Goal: Task Accomplishment & Management: Manage account settings

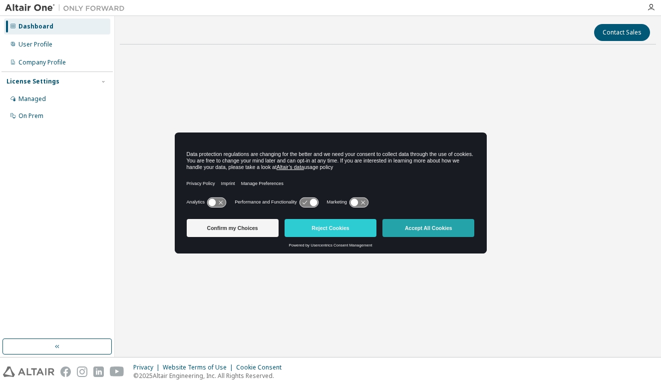
click at [425, 231] on button "Accept All Cookies" at bounding box center [429, 228] width 92 height 18
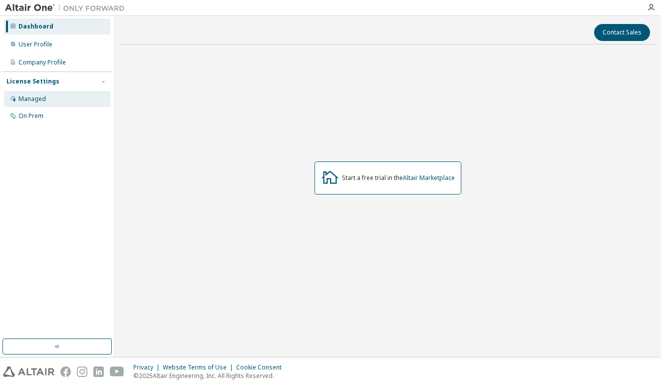
click at [77, 94] on div "Managed" at bounding box center [57, 99] width 106 height 16
click at [649, 9] on icon "button" at bounding box center [651, 7] width 8 height 8
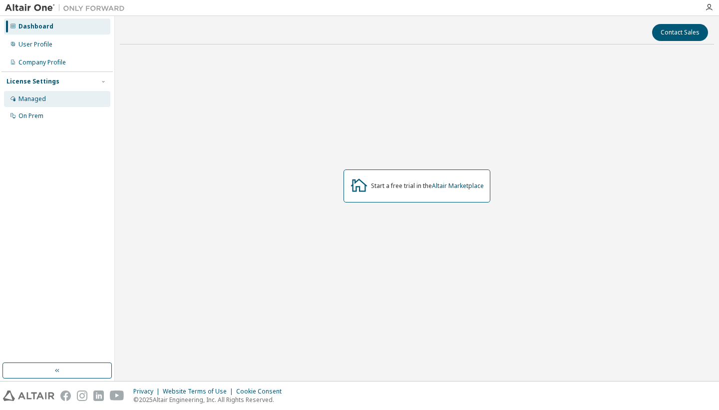
click at [98, 97] on div "Managed" at bounding box center [57, 99] width 106 height 16
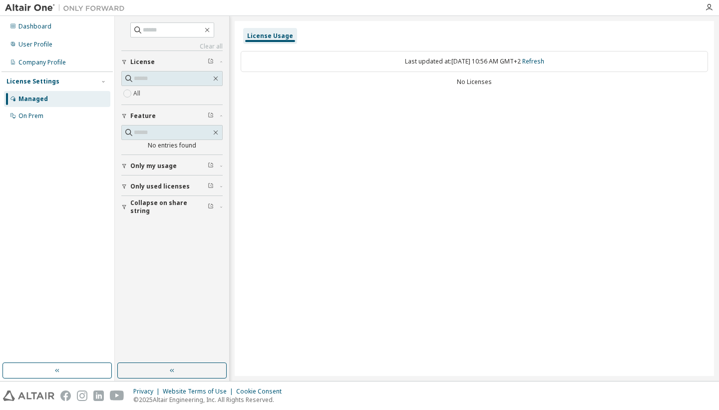
click at [177, 183] on span "Only used licenses" at bounding box center [159, 186] width 59 height 8
click at [181, 181] on button "Only used licenses" at bounding box center [171, 186] width 101 height 22
click at [147, 58] on span "License" at bounding box center [142, 62] width 24 height 8
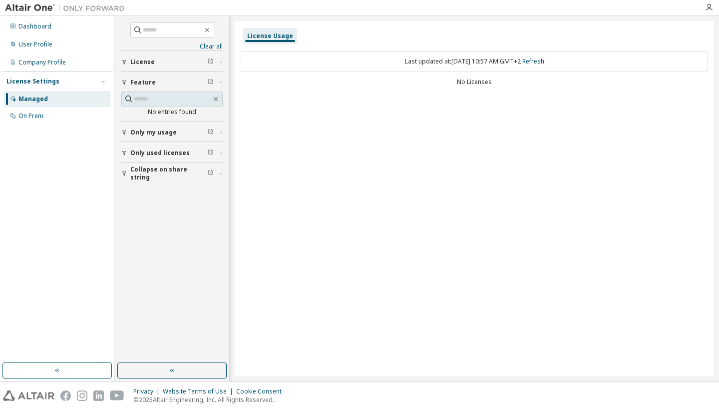
click at [147, 58] on span "License" at bounding box center [142, 62] width 24 height 8
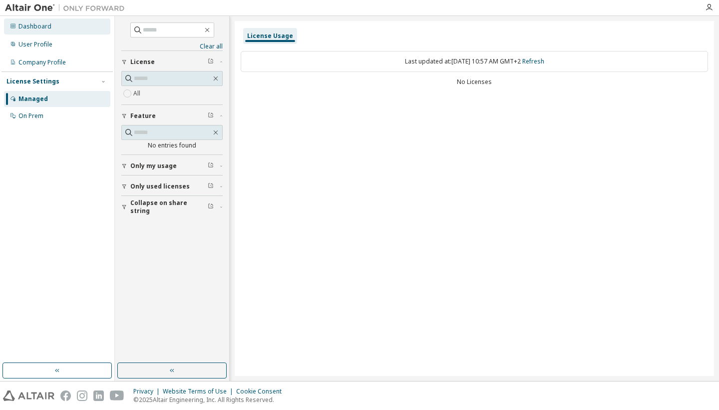
click at [51, 31] on div "Dashboard" at bounding box center [57, 26] width 106 height 16
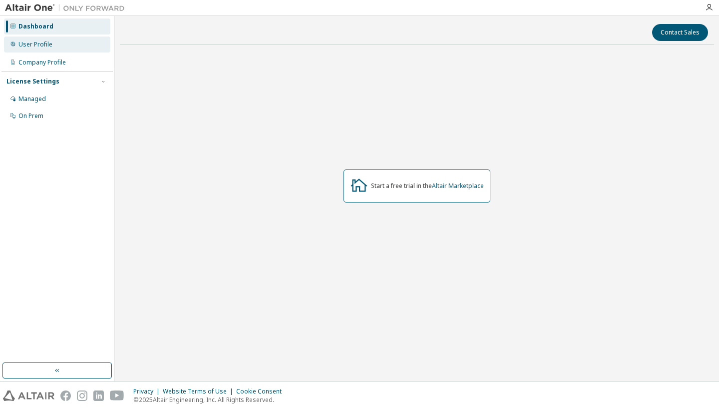
click at [64, 41] on div "User Profile" at bounding box center [57, 44] width 106 height 16
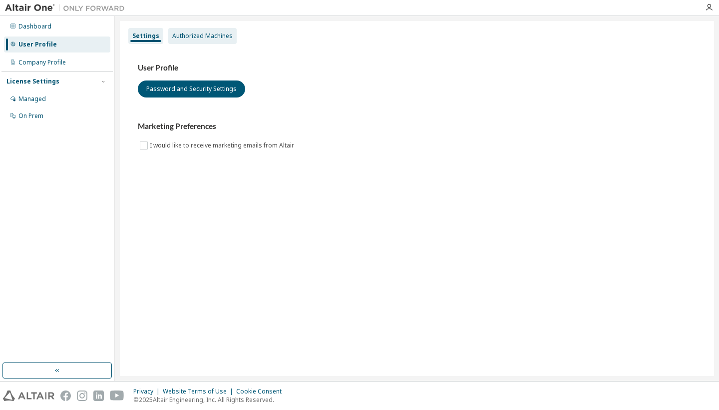
click at [207, 41] on div "Authorized Machines" at bounding box center [202, 36] width 68 height 16
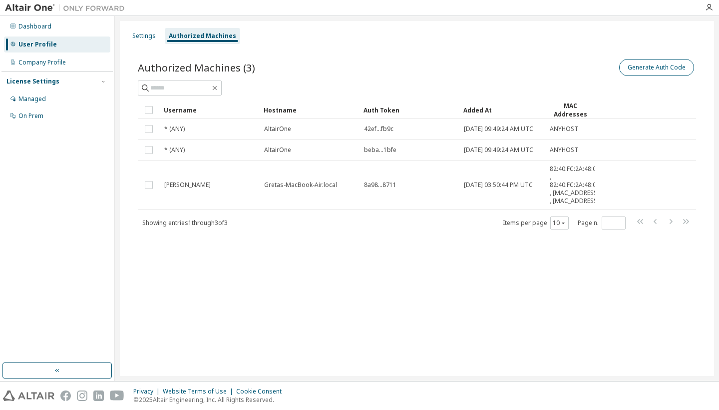
click at [632, 62] on button "Generate Auth Code" at bounding box center [656, 67] width 75 height 17
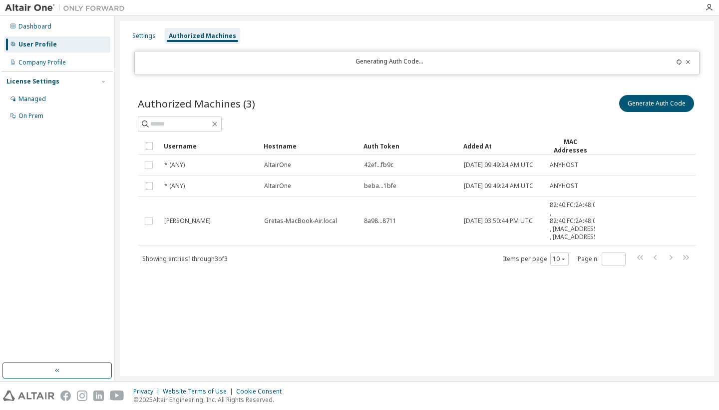
click at [679, 60] on icon at bounding box center [679, 62] width 6 height 6
click at [599, 75] on div "Settings Authorized Machines Generating Auth Code... Authorized Machines (3) Ge…" at bounding box center [417, 198] width 594 height 355
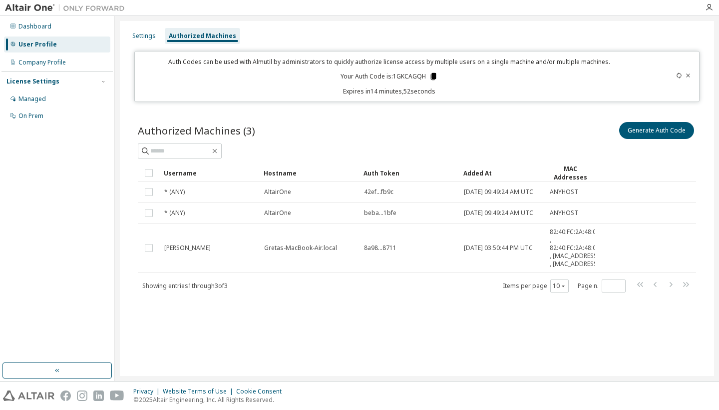
click at [432, 75] on icon at bounding box center [433, 76] width 9 height 9
click at [51, 99] on div "Managed" at bounding box center [57, 99] width 106 height 16
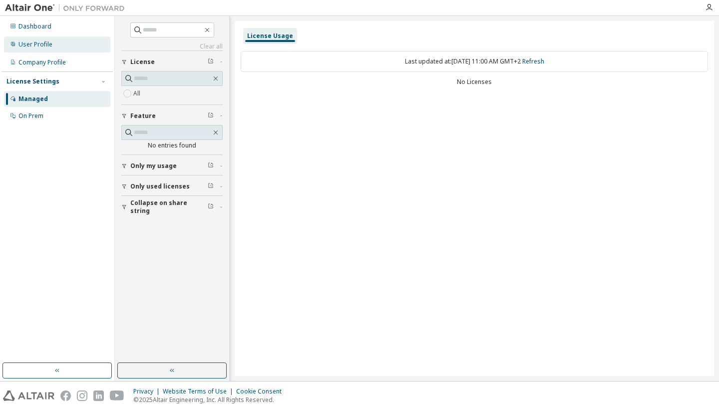
click at [53, 40] on div "User Profile" at bounding box center [57, 44] width 106 height 16
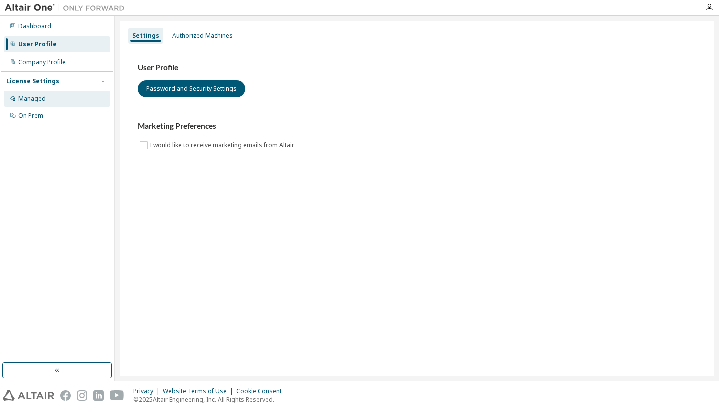
click at [45, 94] on div "Managed" at bounding box center [57, 99] width 106 height 16
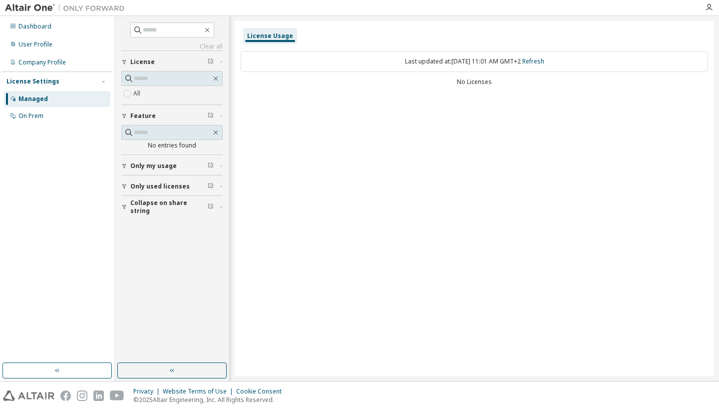
click at [408, 79] on div "No Licenses" at bounding box center [474, 82] width 467 height 8
click at [77, 114] on div "On Prem" at bounding box center [57, 116] width 106 height 16
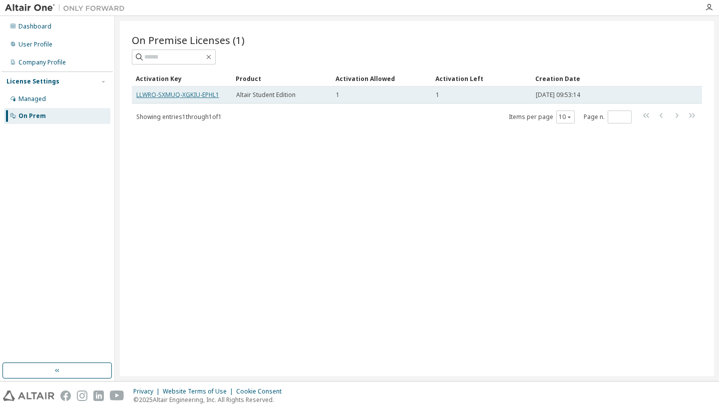
click at [209, 96] on link "LLWRO-SXMUQ-XGKIU-EPHL1" at bounding box center [177, 94] width 83 height 8
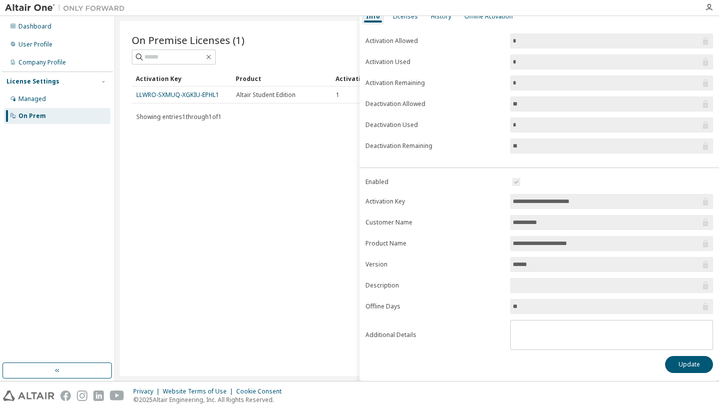
scroll to position [51, 0]
click at [698, 365] on button "Update" at bounding box center [689, 364] width 48 height 17
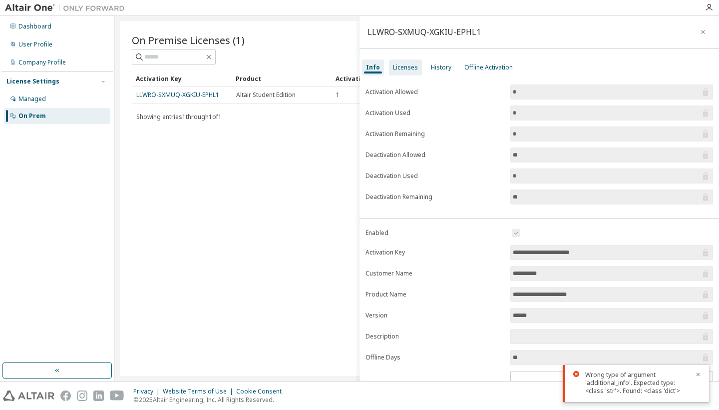
scroll to position [0, 0]
click at [408, 64] on div "Licenses" at bounding box center [405, 67] width 25 height 8
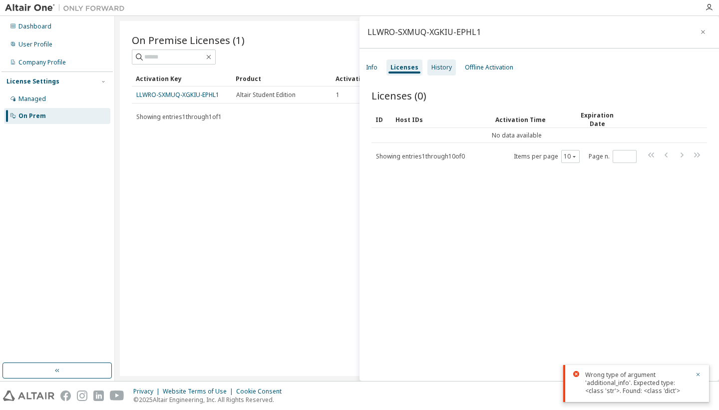
click at [448, 69] on div "History" at bounding box center [442, 67] width 20 height 8
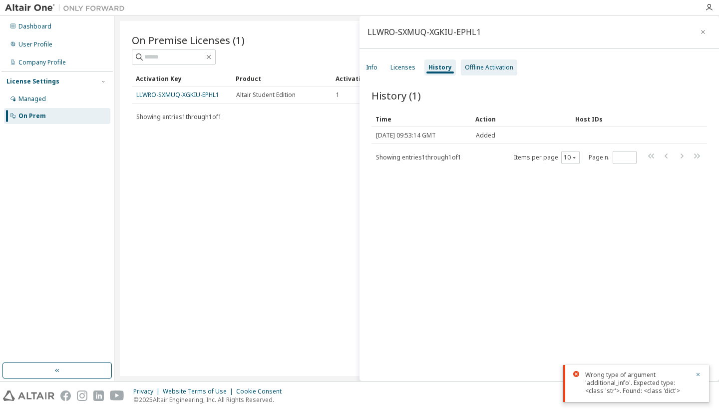
click at [480, 67] on div "Offline Activation" at bounding box center [489, 67] width 48 height 8
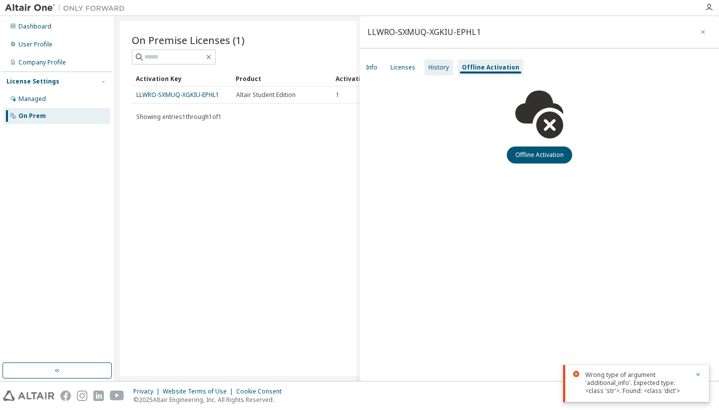
click at [449, 64] on div "History" at bounding box center [439, 67] width 28 height 16
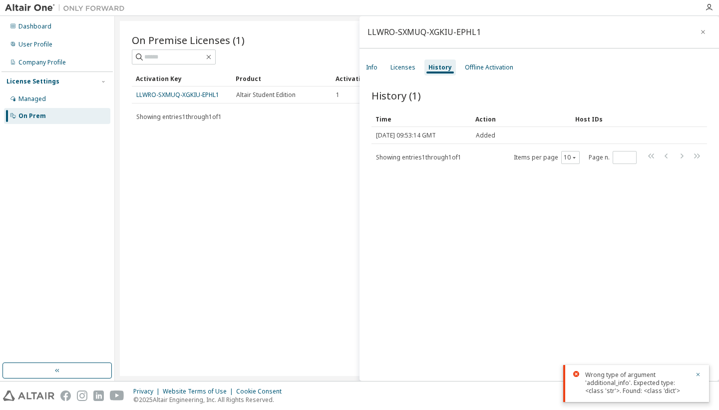
click at [383, 65] on div "Info Licenses History Offline Activation" at bounding box center [540, 67] width 360 height 18
click at [370, 67] on div "Info" at bounding box center [371, 67] width 11 height 8
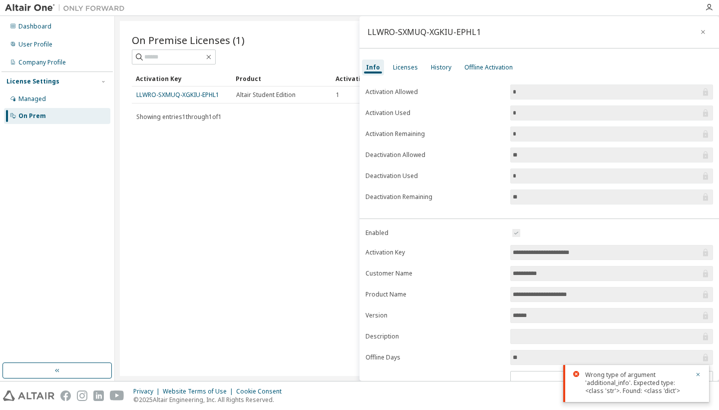
click at [539, 93] on input "*" at bounding box center [607, 92] width 188 height 10
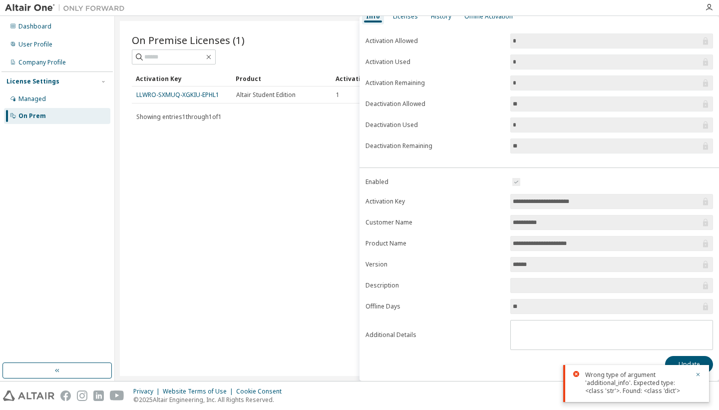
scroll to position [51, 0]
click at [577, 193] on form "**********" at bounding box center [540, 263] width 348 height 174
drag, startPoint x: 654, startPoint y: 203, endPoint x: 493, endPoint y: 200, distance: 160.3
click at [493, 200] on form "**********" at bounding box center [540, 263] width 348 height 174
click at [541, 344] on textarea at bounding box center [612, 333] width 202 height 26
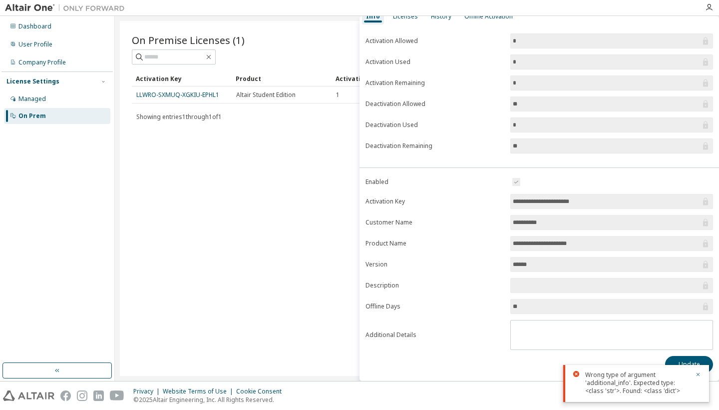
click at [701, 374] on div "Wrong type of argument 'additional_info'. Expected type: <class 'str'>. Found: …" at bounding box center [636, 383] width 146 height 37
click at [700, 372] on icon "button" at bounding box center [698, 374] width 6 height 6
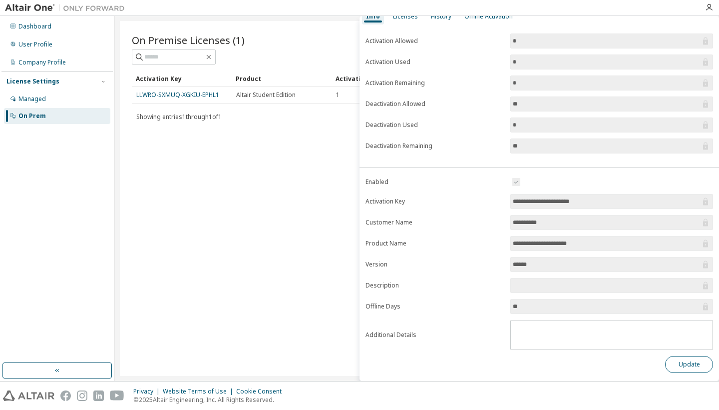
click at [692, 363] on button "Update" at bounding box center [689, 364] width 48 height 17
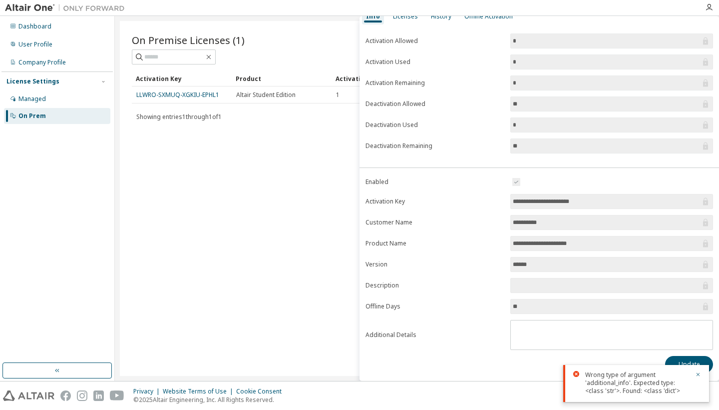
click at [698, 370] on div "Wrong type of argument 'additional_info'. Expected type: <class 'str'>. Found: …" at bounding box center [636, 383] width 146 height 37
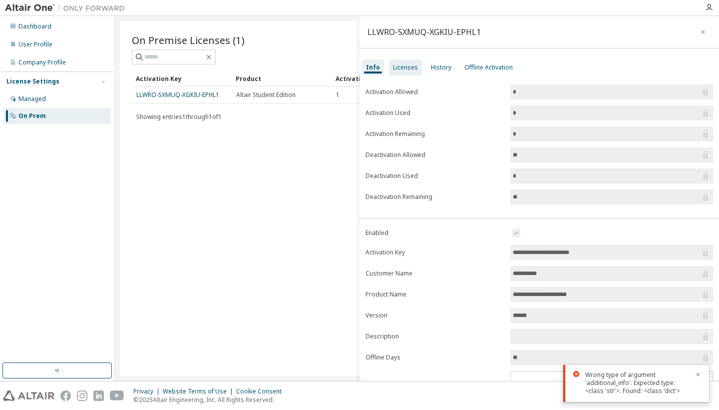
scroll to position [0, 0]
click at [407, 61] on div "Licenses" at bounding box center [405, 67] width 33 height 16
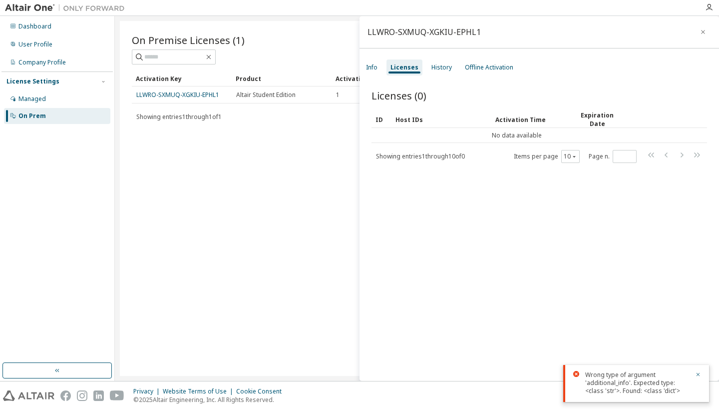
click at [500, 119] on div "Activation Time" at bounding box center [531, 119] width 73 height 16
click at [701, 33] on icon "button" at bounding box center [703, 32] width 7 height 8
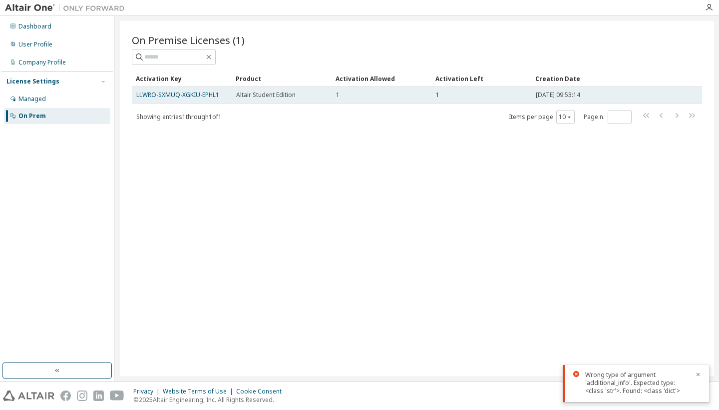
click at [575, 95] on span "[DATE] 09:53:14" at bounding box center [558, 95] width 44 height 8
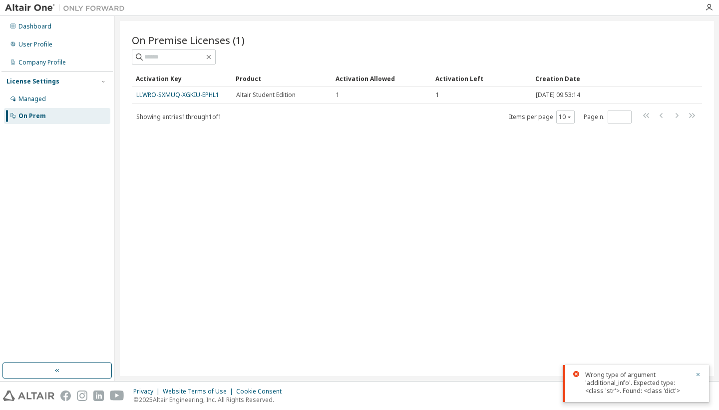
click at [575, 159] on div "On Premise Licenses (1) Clear Load Save Save As Field Operator Value Select fil…" at bounding box center [417, 198] width 594 height 355
click at [249, 78] on div "Product" at bounding box center [282, 78] width 92 height 16
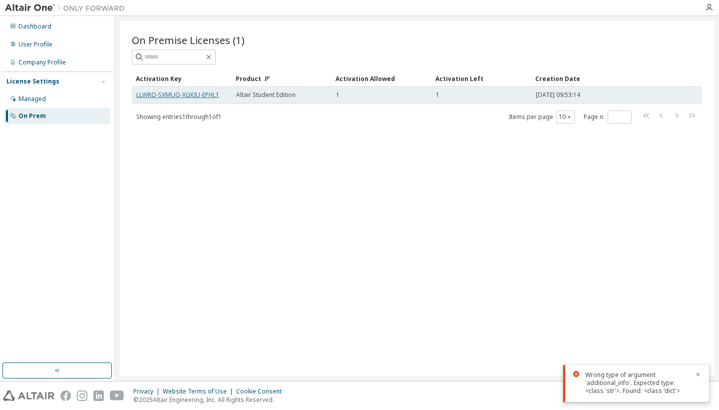
click at [182, 94] on link "LLWRO-SXMUQ-XGKIU-EPHL1" at bounding box center [177, 94] width 83 height 8
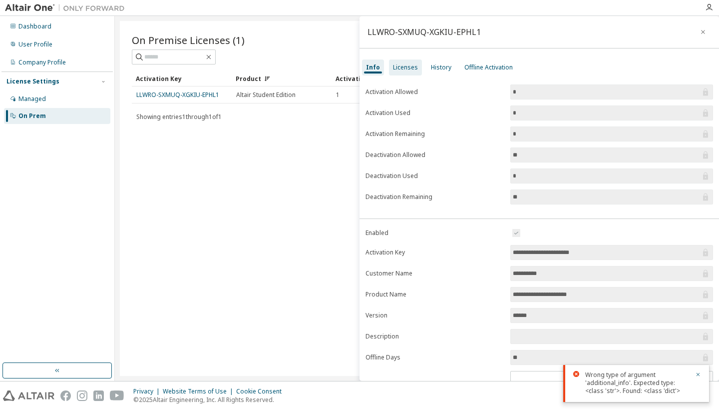
click at [403, 66] on div "Licenses" at bounding box center [405, 67] width 25 height 8
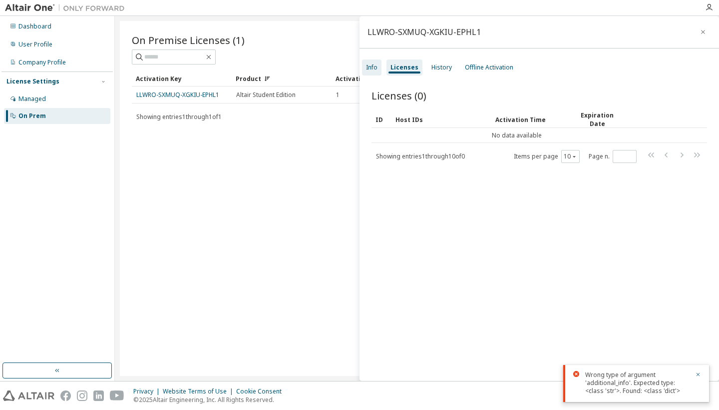
click at [372, 65] on div "Info" at bounding box center [371, 67] width 11 height 8
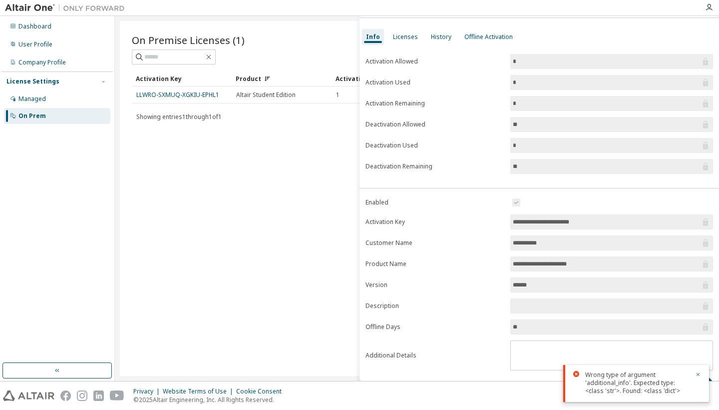
scroll to position [38, 0]
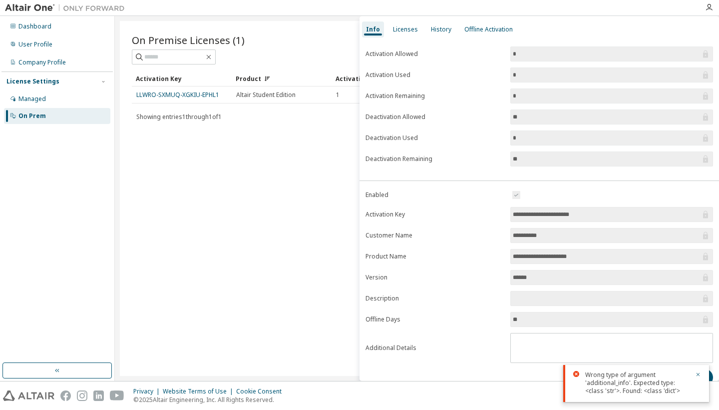
click at [600, 256] on input "**********" at bounding box center [607, 256] width 188 height 10
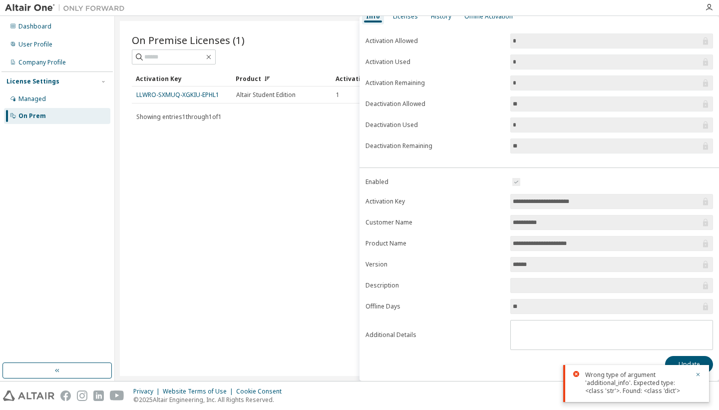
scroll to position [51, 0]
click at [697, 374] on icon "button" at bounding box center [698, 374] width 6 height 6
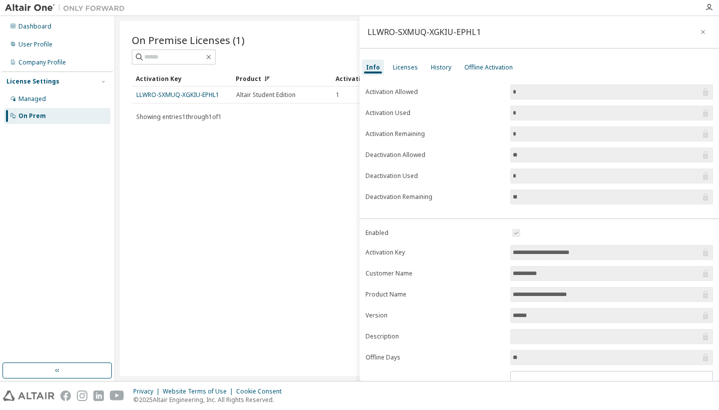
scroll to position [0, 0]
click at [484, 66] on div "Offline Activation" at bounding box center [488, 67] width 48 height 8
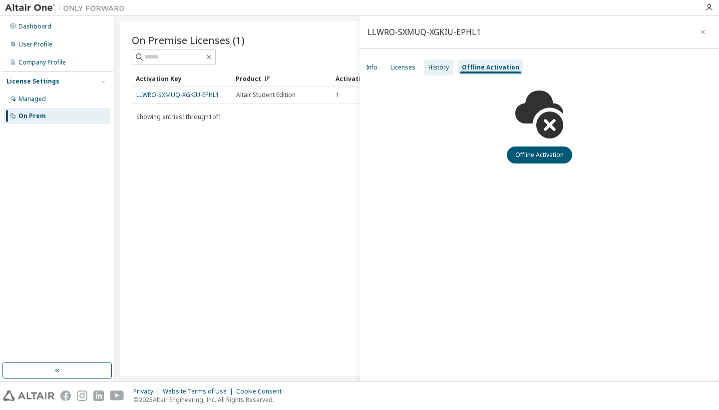
click at [440, 64] on div "History" at bounding box center [439, 67] width 20 height 8
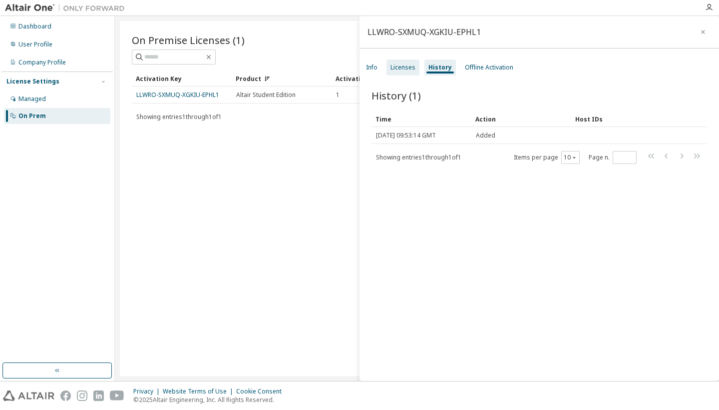
click at [405, 65] on div "Licenses" at bounding box center [403, 67] width 25 height 8
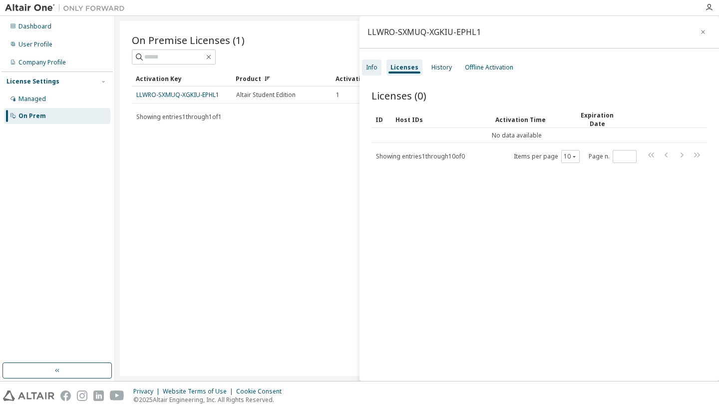
click at [374, 63] on div "Info" at bounding box center [371, 67] width 11 height 8
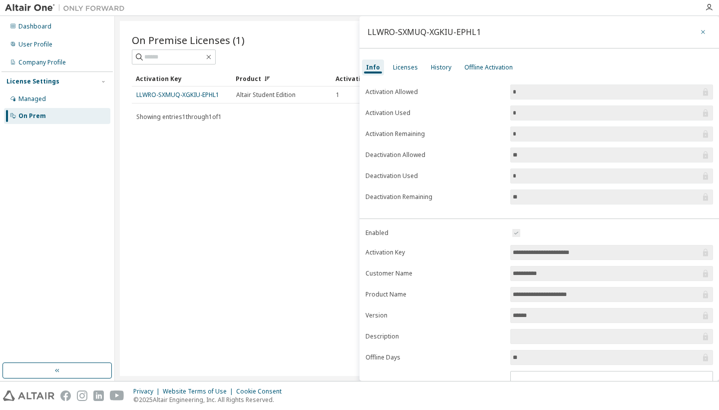
click at [701, 32] on icon "button" at bounding box center [703, 32] width 4 height 4
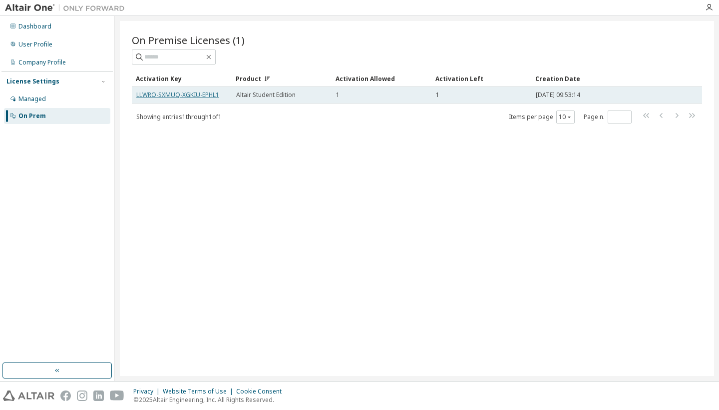
click at [208, 98] on link "LLWRO-SXMUQ-XGKIU-EPHL1" at bounding box center [177, 94] width 83 height 8
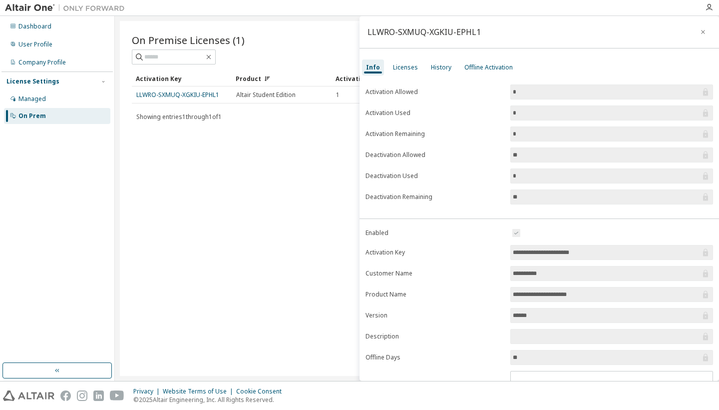
click at [570, 323] on form "**********" at bounding box center [540, 314] width 348 height 174
click at [700, 29] on icon "button" at bounding box center [703, 32] width 7 height 8
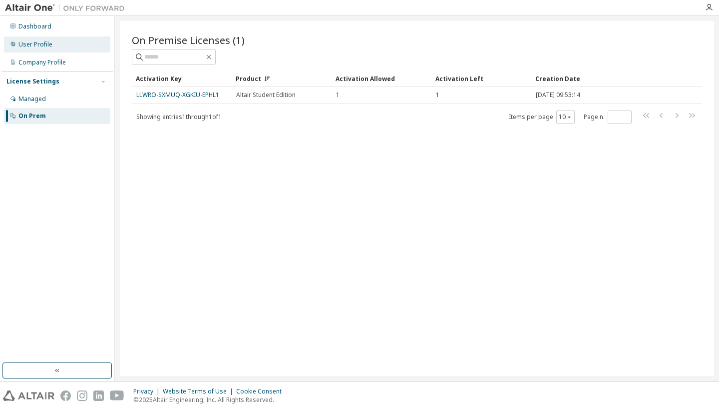
click at [82, 44] on div "User Profile" at bounding box center [57, 44] width 106 height 16
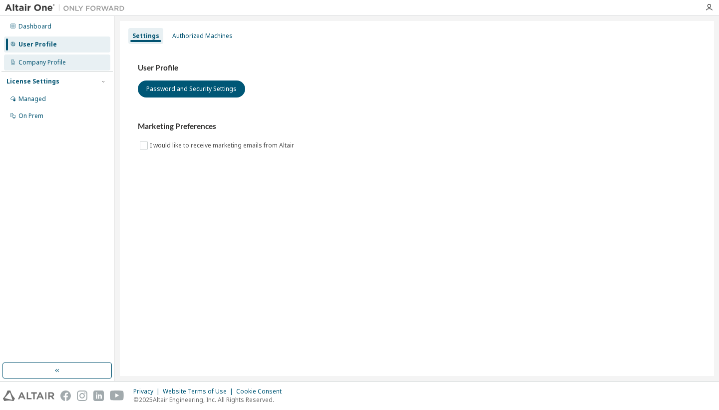
click at [65, 62] on div "Company Profile" at bounding box center [57, 62] width 106 height 16
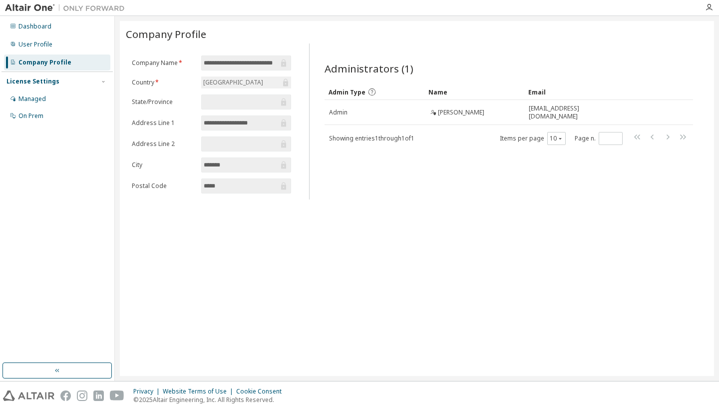
click at [77, 53] on div "Dashboard User Profile Company Profile License Settings Managed On Prem" at bounding box center [56, 70] width 111 height 107
click at [74, 46] on div "User Profile" at bounding box center [57, 44] width 106 height 16
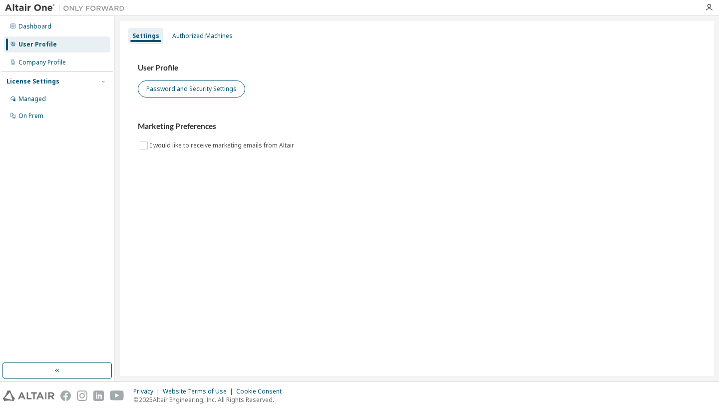
click at [197, 94] on button "Password and Security Settings" at bounding box center [191, 88] width 107 height 17
click at [183, 40] on div "Authorized Machines" at bounding box center [202, 36] width 68 height 16
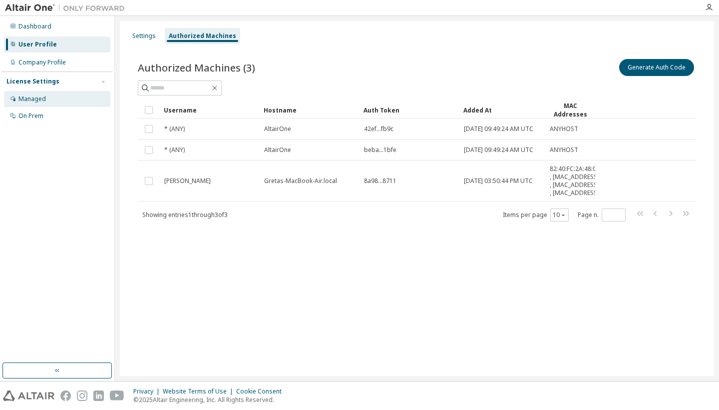
click at [45, 94] on div "Managed" at bounding box center [57, 99] width 106 height 16
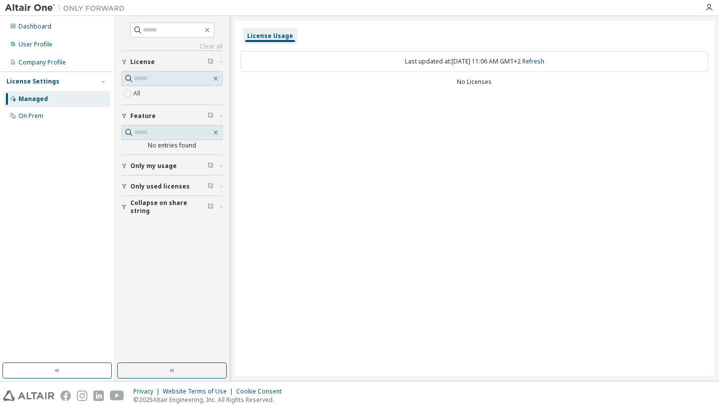
click at [288, 70] on div "Last updated at: [DATE] 11:06 AM GMT+2 Refresh" at bounding box center [474, 61] width 467 height 21
click at [51, 112] on div "On Prem" at bounding box center [57, 116] width 106 height 16
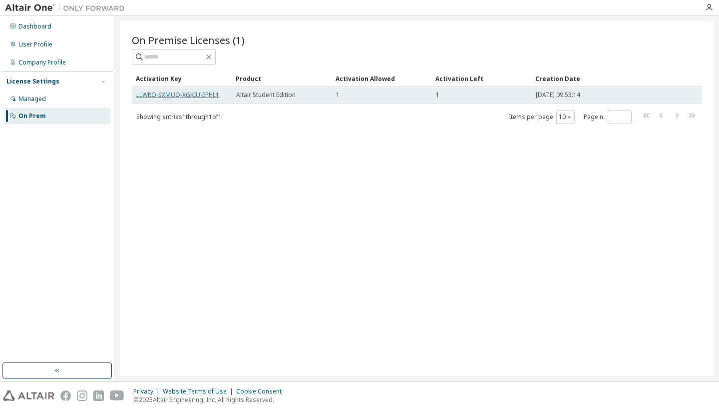
click at [170, 96] on link "LLWRO-SXMUQ-XGKIU-EPHL1" at bounding box center [177, 94] width 83 height 8
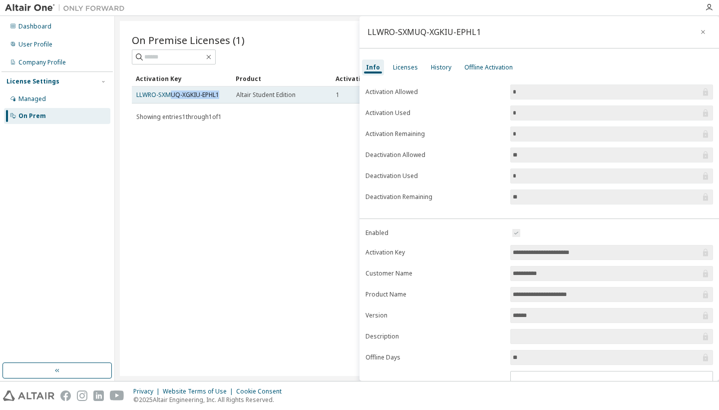
drag, startPoint x: 170, startPoint y: 96, endPoint x: 200, endPoint y: 100, distance: 29.8
click at [200, 100] on td "LLWRO-SXMUQ-XGKIU-EPHL1" at bounding box center [182, 94] width 100 height 17
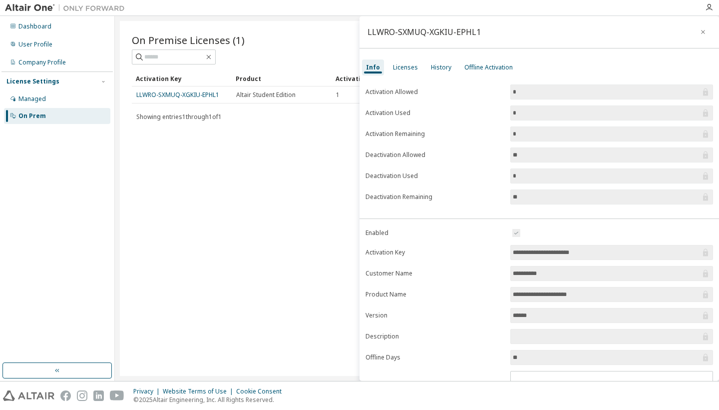
click at [202, 120] on span "Showing entries 1 through 1 of 1" at bounding box center [178, 116] width 85 height 8
click at [548, 302] on form "**********" at bounding box center [540, 314] width 348 height 174
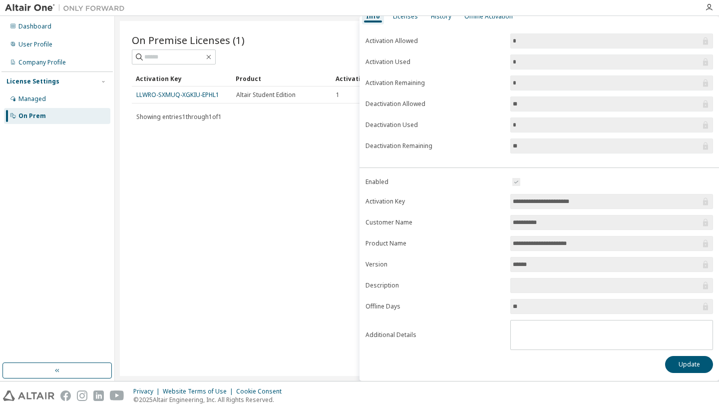
scroll to position [51, 0]
click at [686, 358] on button "Update" at bounding box center [689, 364] width 48 height 17
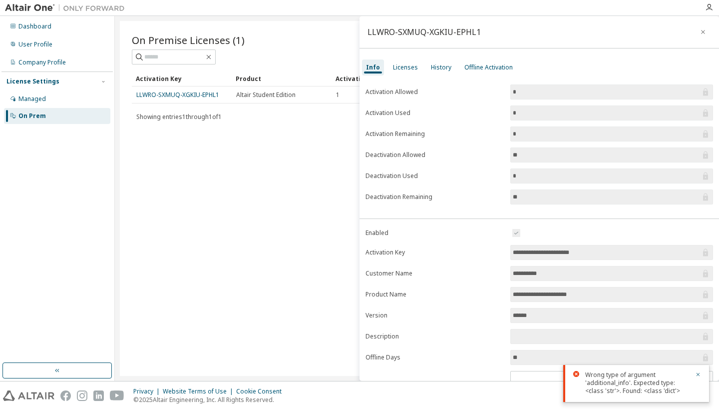
scroll to position [0, 0]
click at [700, 33] on icon "button" at bounding box center [703, 32] width 7 height 8
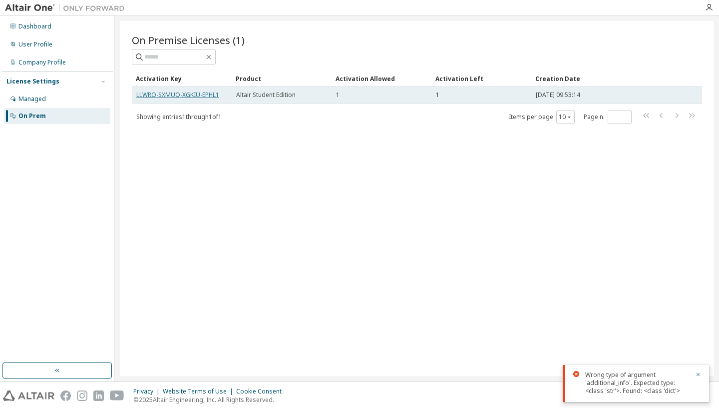
click at [184, 94] on link "LLWRO-SXMUQ-XGKIU-EPHL1" at bounding box center [177, 94] width 83 height 8
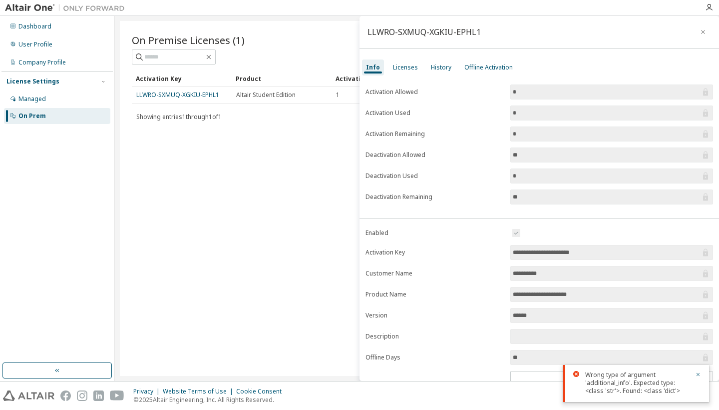
click at [551, 159] on input "**" at bounding box center [607, 155] width 188 height 10
click at [398, 69] on div "Licenses" at bounding box center [405, 67] width 25 height 8
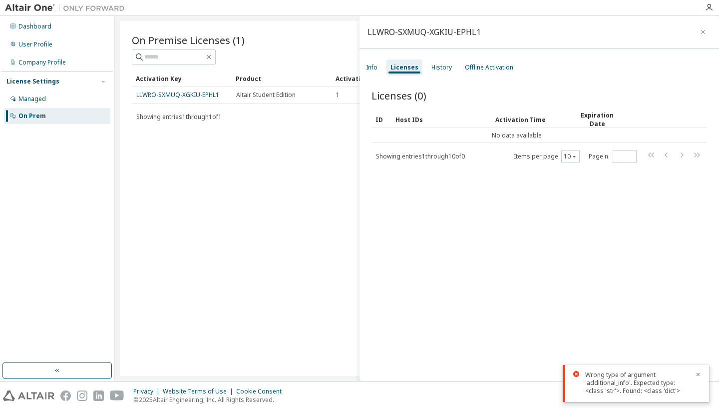
click at [416, 122] on div "Host IDs" at bounding box center [442, 119] width 92 height 16
click at [444, 73] on div "History" at bounding box center [442, 67] width 28 height 16
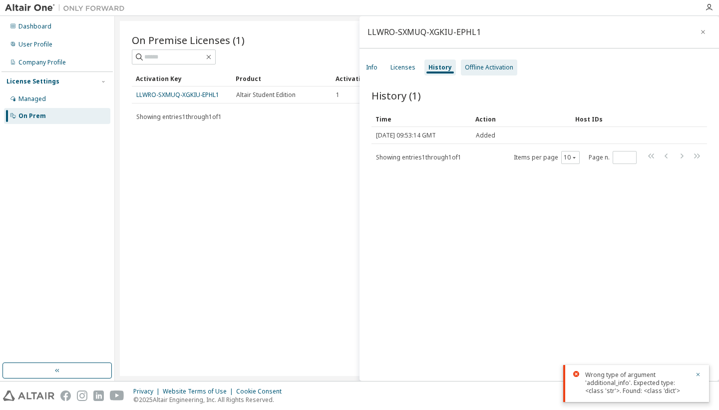
click at [469, 69] on div "Offline Activation" at bounding box center [489, 67] width 48 height 8
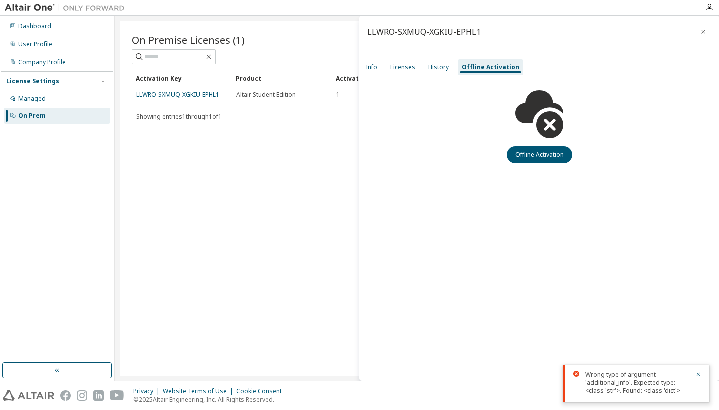
click at [382, 71] on div "Info Licenses History Offline Activation" at bounding box center [540, 67] width 360 height 18
click at [374, 70] on div "Info" at bounding box center [371, 67] width 11 height 8
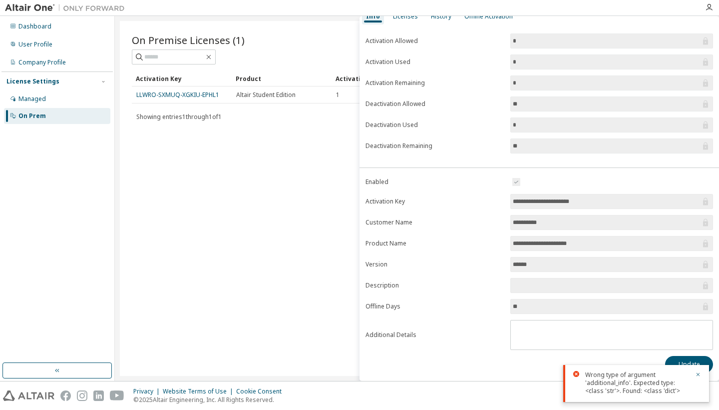
click at [526, 250] on form "**********" at bounding box center [540, 263] width 348 height 174
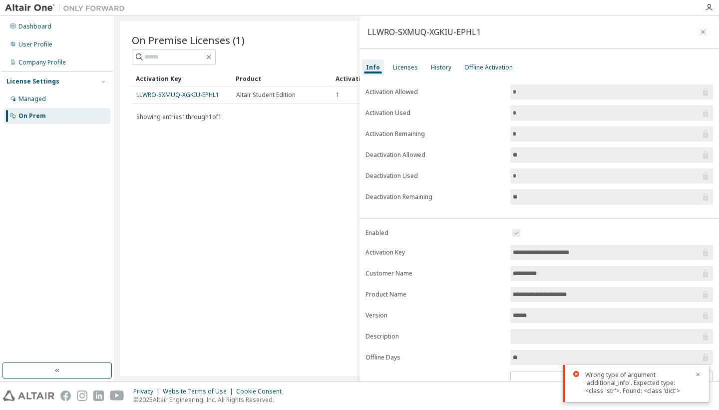
click at [695, 26] on button "button" at bounding box center [703, 32] width 16 height 16
